Goal: Find specific page/section: Find specific page/section

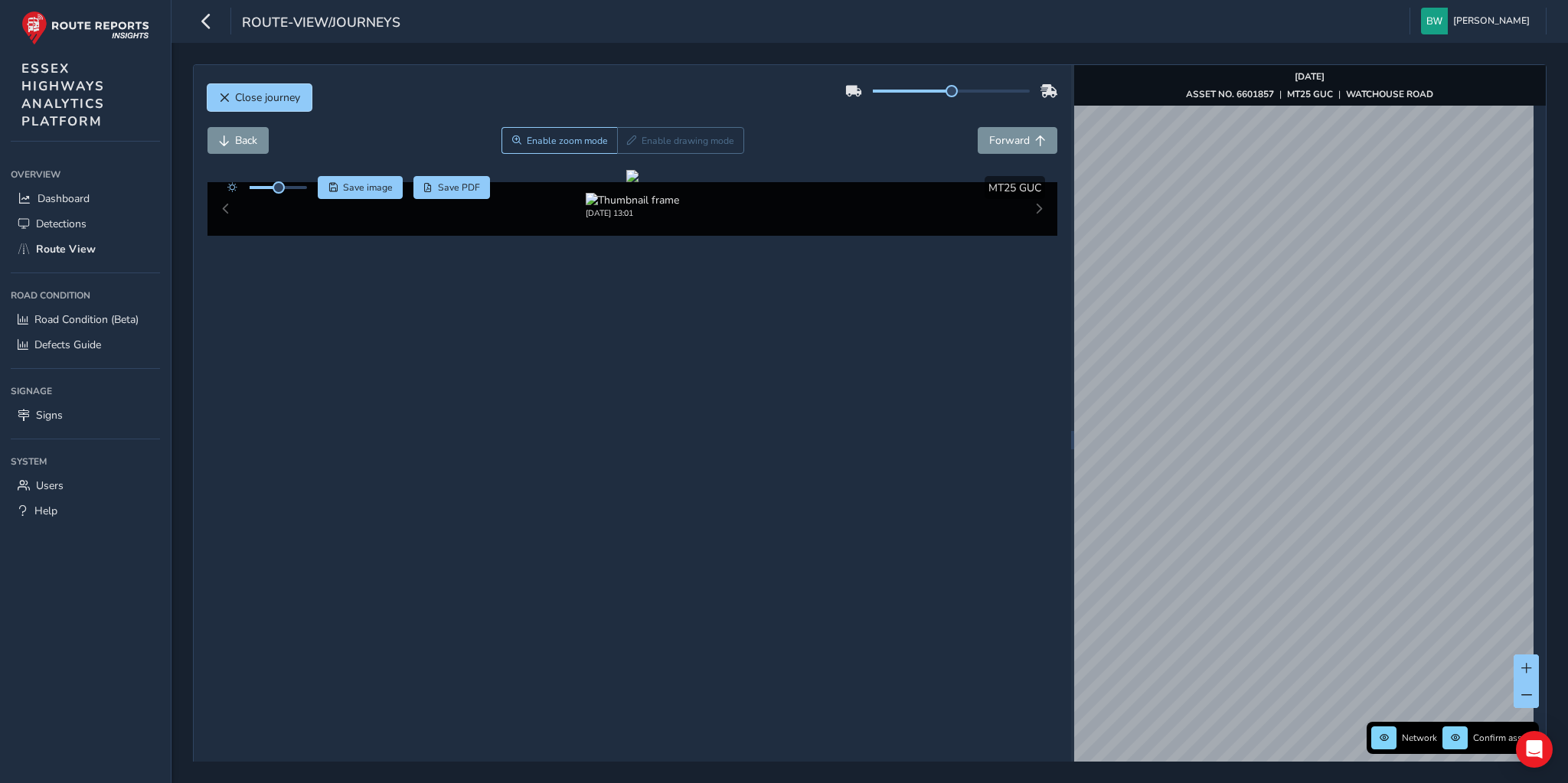
click at [272, 105] on button "Close journey" at bounding box center [259, 97] width 104 height 27
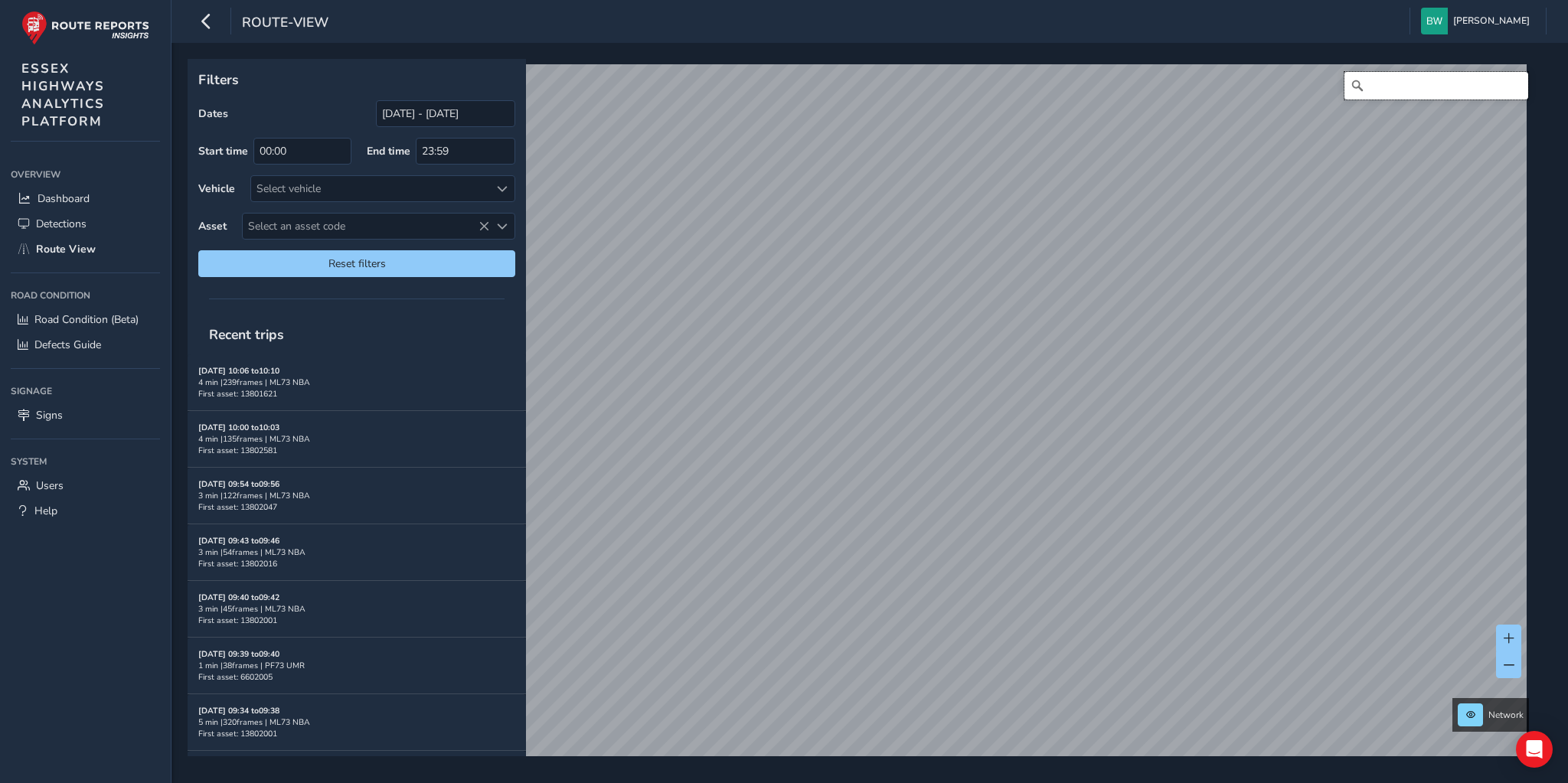
click at [1399, 92] on input "Search" at bounding box center [1437, 86] width 184 height 28
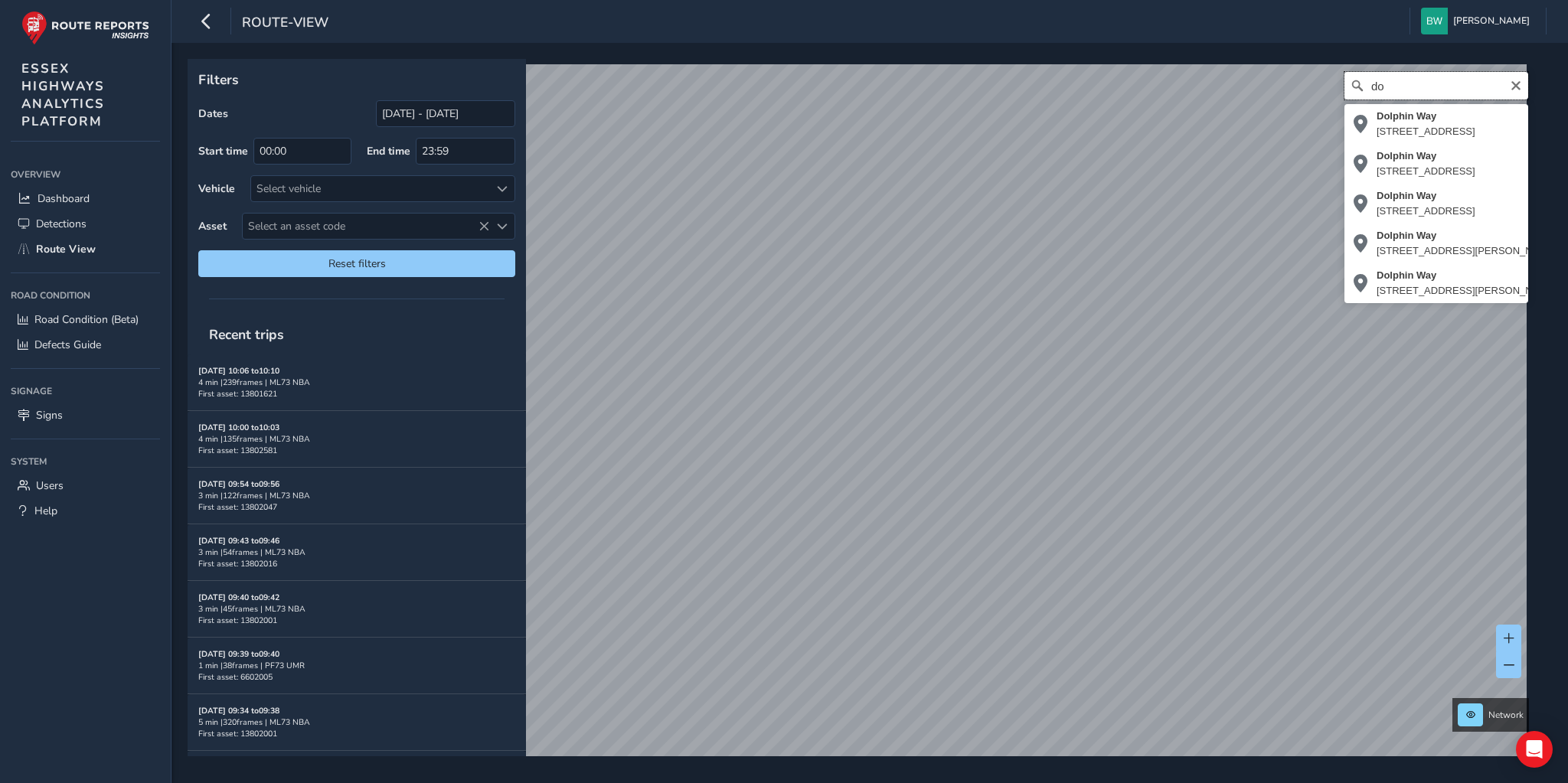
type input "d"
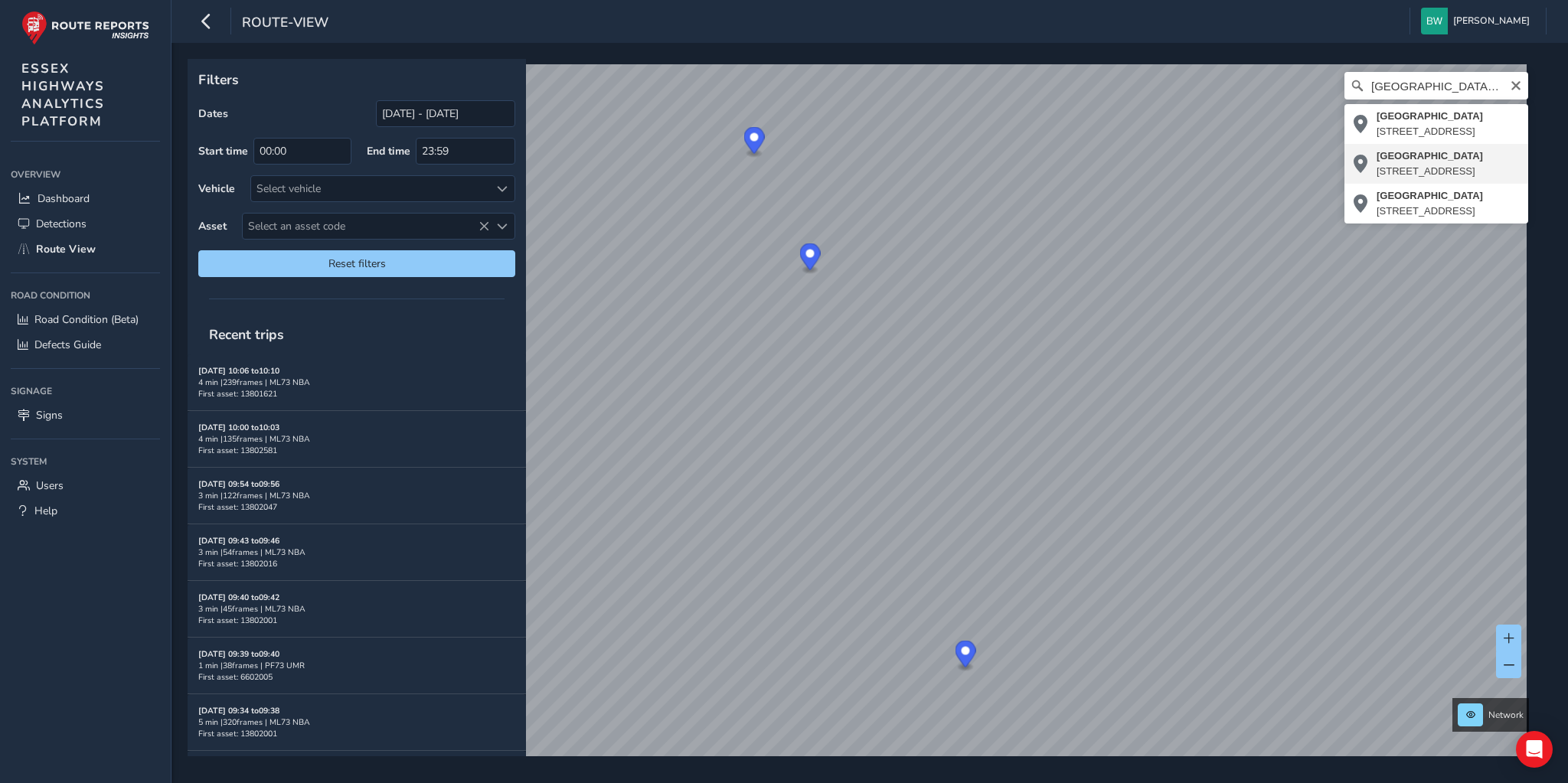
type input "[STREET_ADDRESS]"
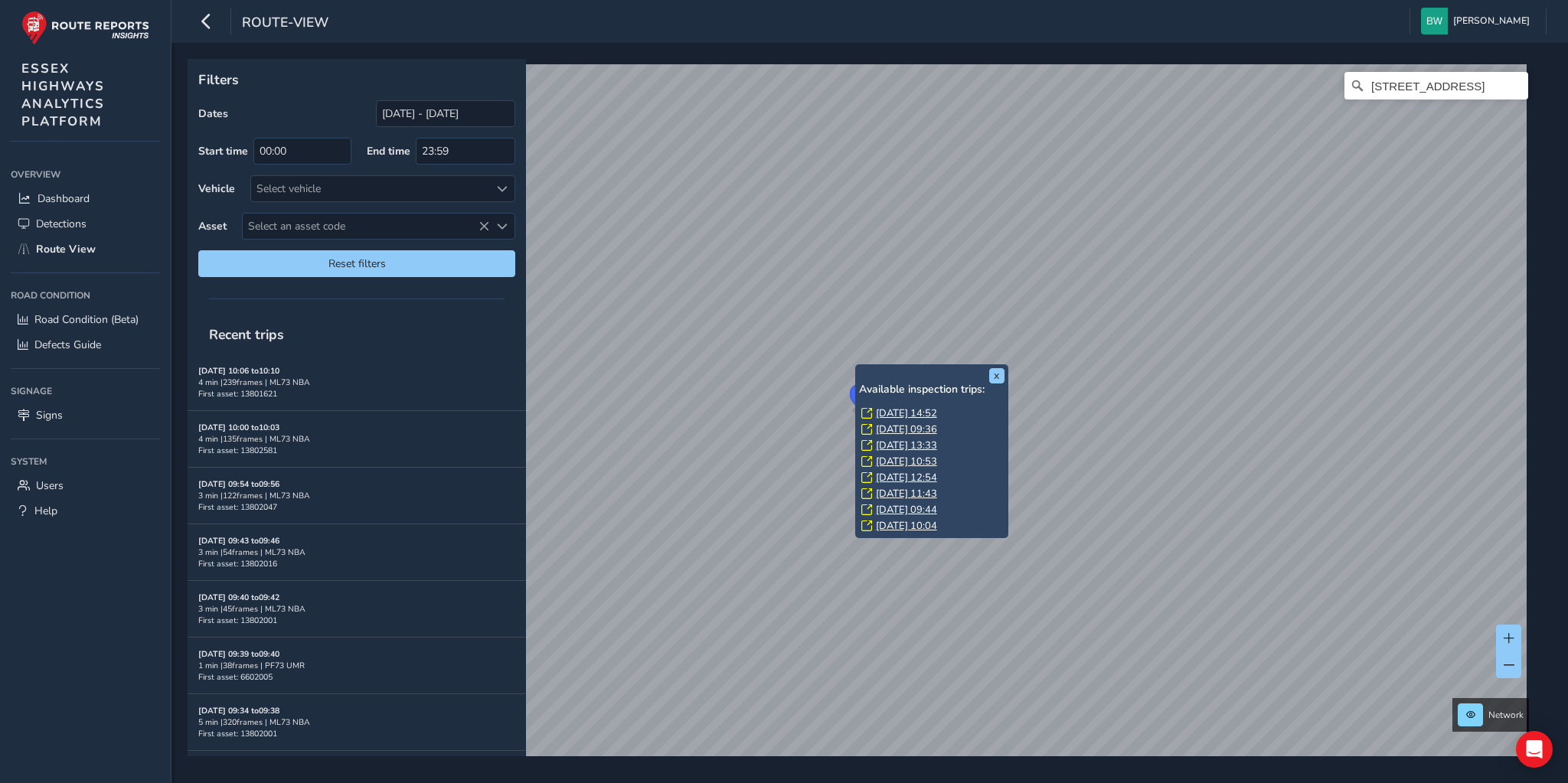
click at [886, 409] on link "[DATE] 14:52" at bounding box center [906, 414] width 61 height 14
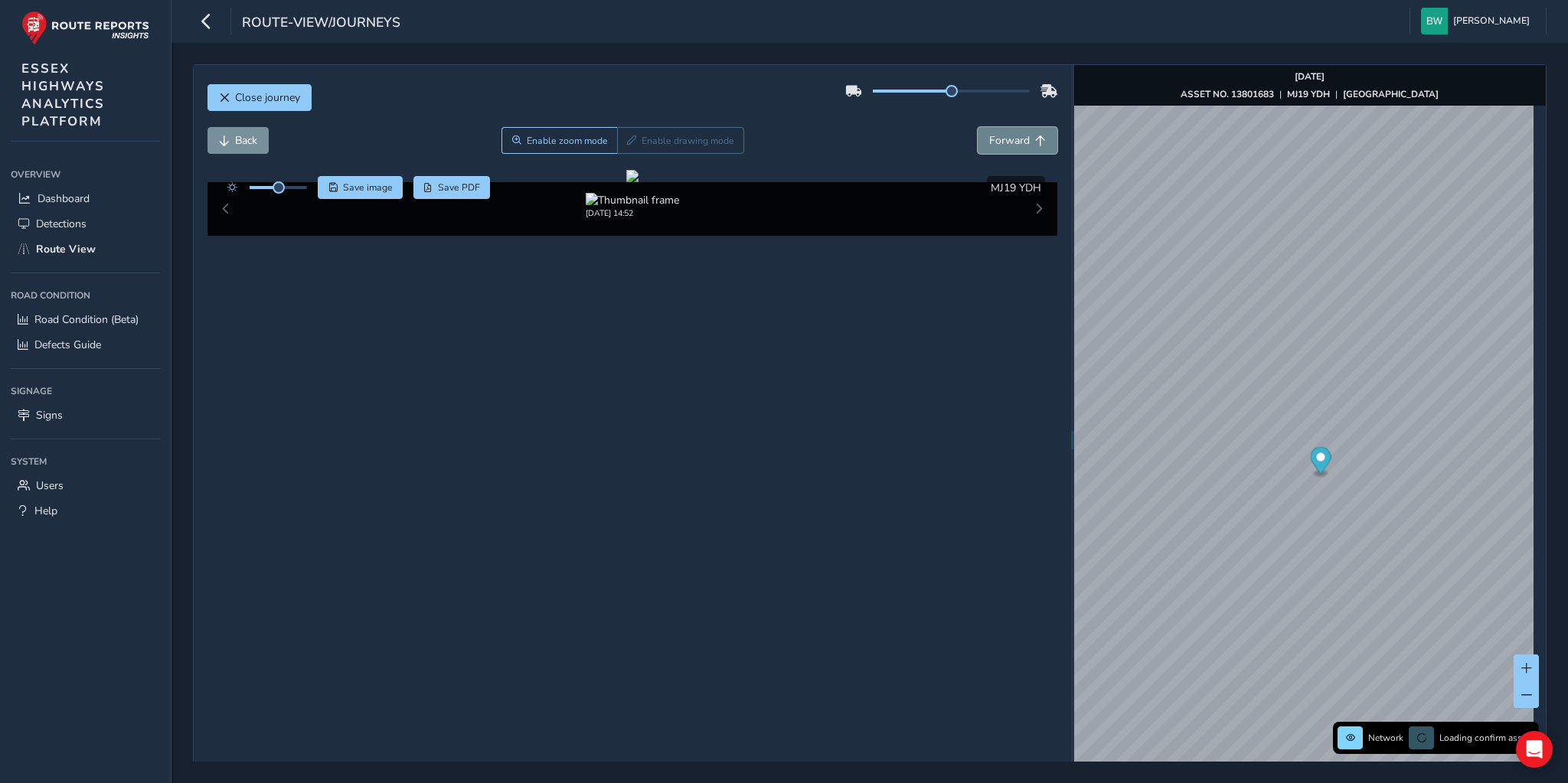
click at [1015, 134] on span "Forward" at bounding box center [1009, 140] width 40 height 15
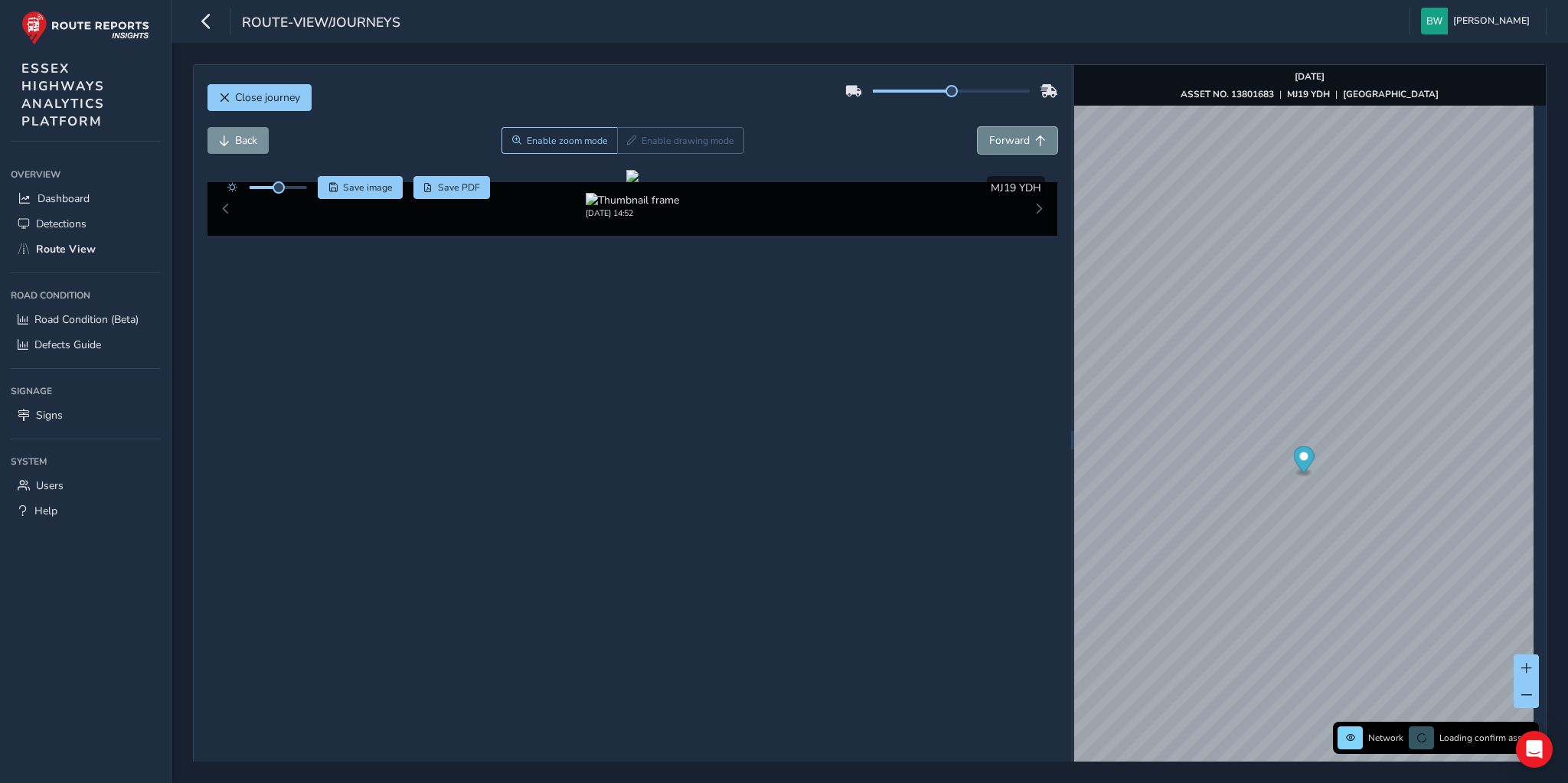
click at [1015, 134] on span "Forward" at bounding box center [1009, 140] width 40 height 15
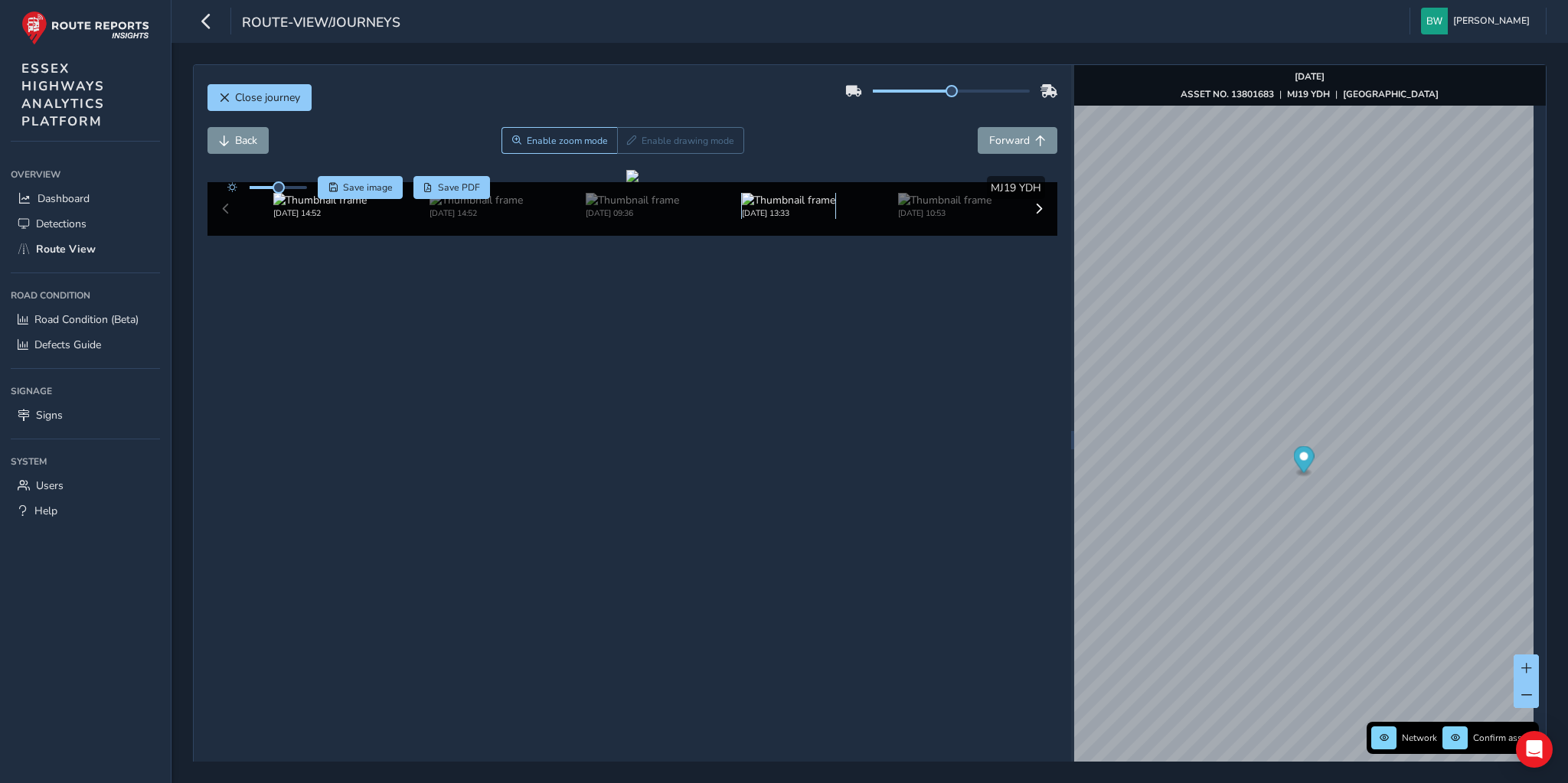
click at [771, 207] on img at bounding box center [788, 199] width 94 height 15
click at [899, 207] on img at bounding box center [945, 199] width 94 height 15
click at [332, 207] on img at bounding box center [320, 199] width 94 height 15
